Goal: Task Accomplishment & Management: Manage account settings

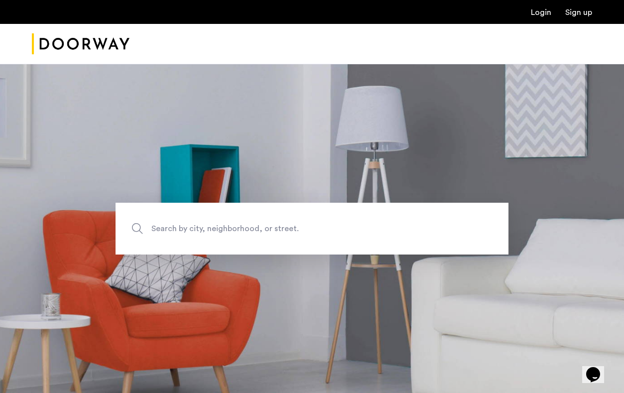
click at [536, 18] on div "Login Sign up" at bounding box center [312, 12] width 624 height 24
click at [541, 13] on link "Login" at bounding box center [541, 12] width 20 height 8
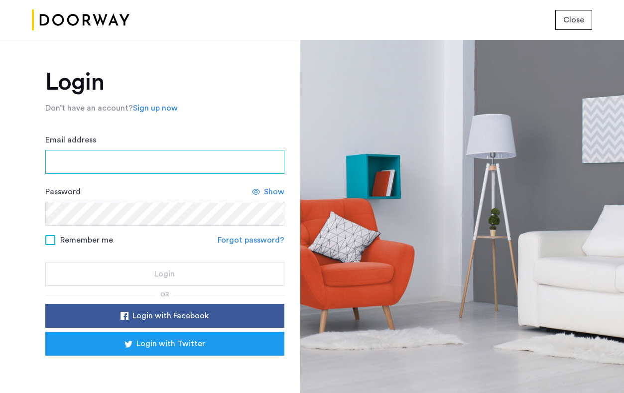
type input "**********"
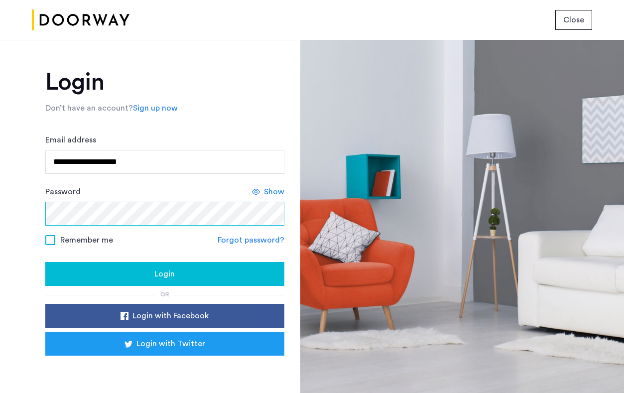
click at [163, 274] on button "Login" at bounding box center [164, 274] width 239 height 24
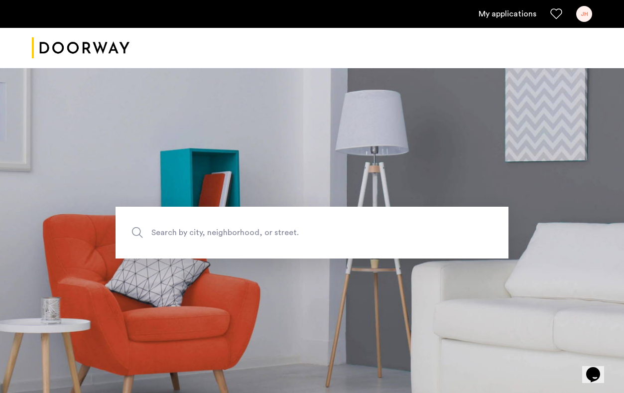
click at [586, 12] on div "JH" at bounding box center [584, 14] width 16 height 16
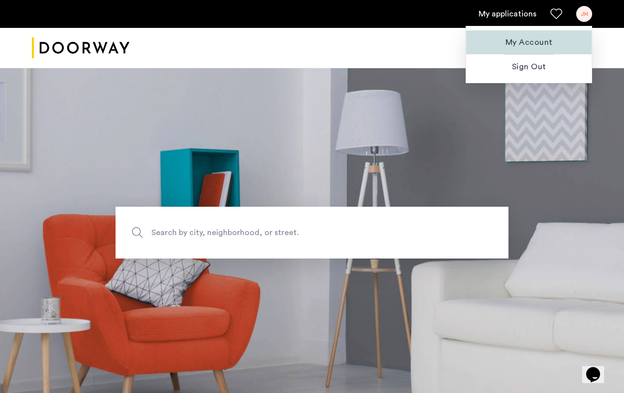
click at [538, 42] on span "My Account" at bounding box center [529, 42] width 110 height 12
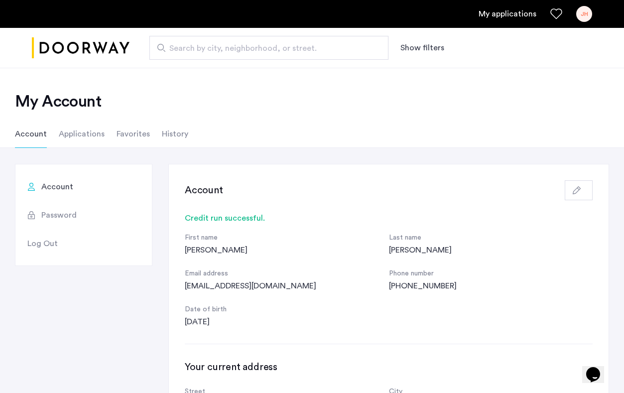
click at [514, 16] on link "My applications" at bounding box center [508, 14] width 58 height 12
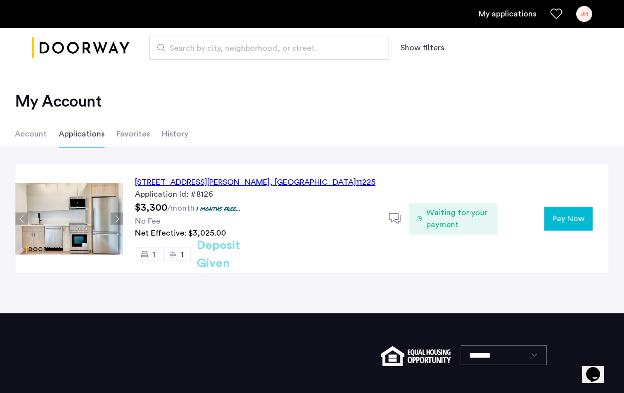
click at [130, 133] on li "Favorites" at bounding box center [133, 134] width 33 height 28
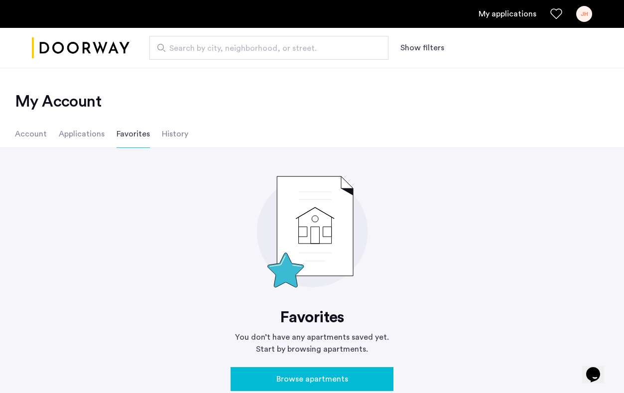
click at [164, 132] on li "History" at bounding box center [175, 134] width 26 height 28
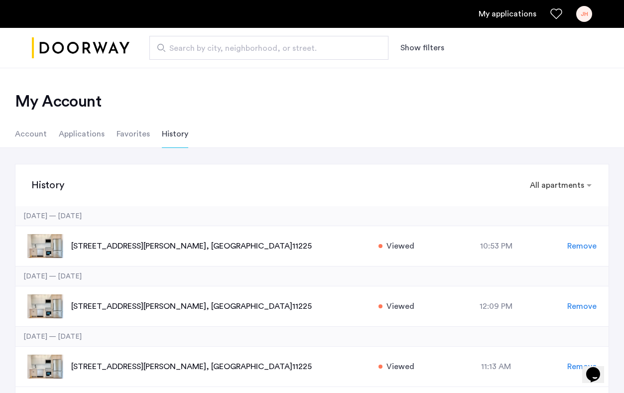
click at [88, 132] on li "Applications" at bounding box center [82, 134] width 46 height 28
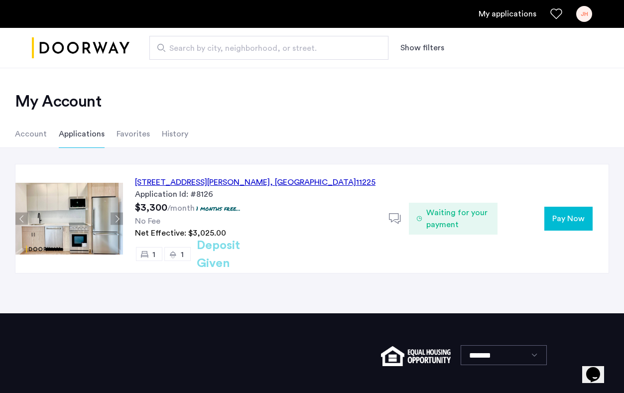
click at [28, 135] on li "Account" at bounding box center [31, 134] width 32 height 28
